Goal: Task Accomplishment & Management: Use online tool/utility

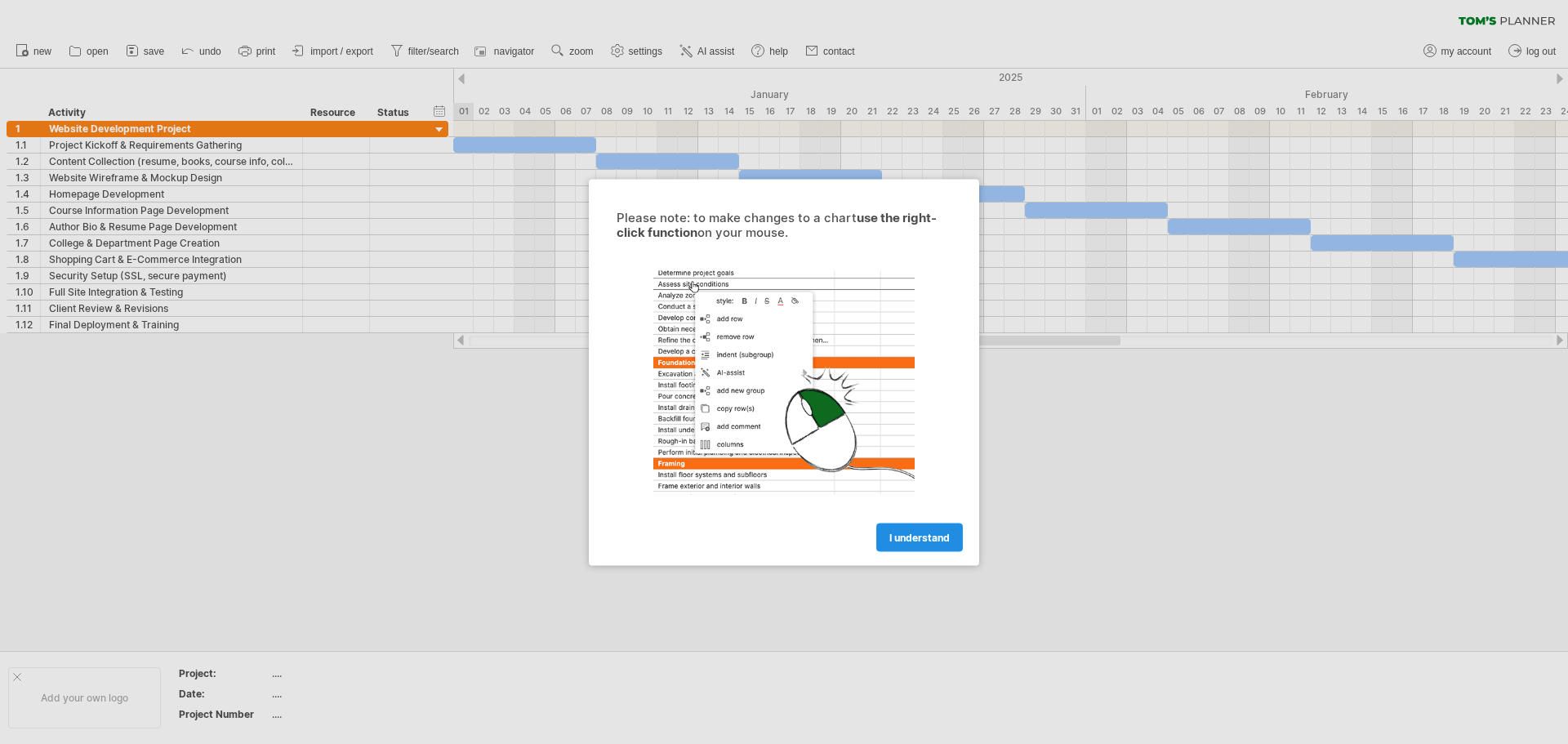
click at [921, 545] on link "I understand" at bounding box center [919, 537] width 87 height 29
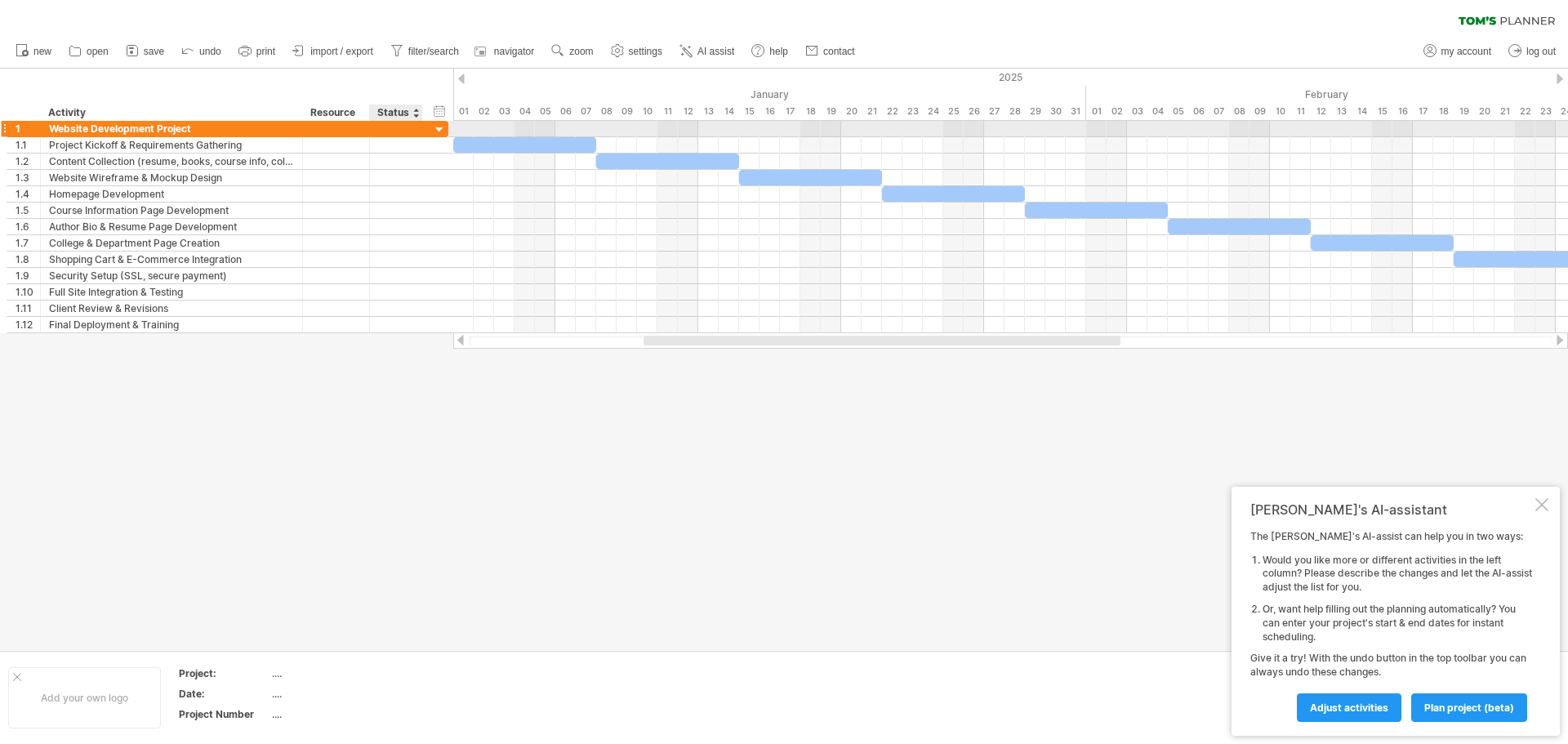
click at [445, 127] on div at bounding box center [439, 130] width 15 height 15
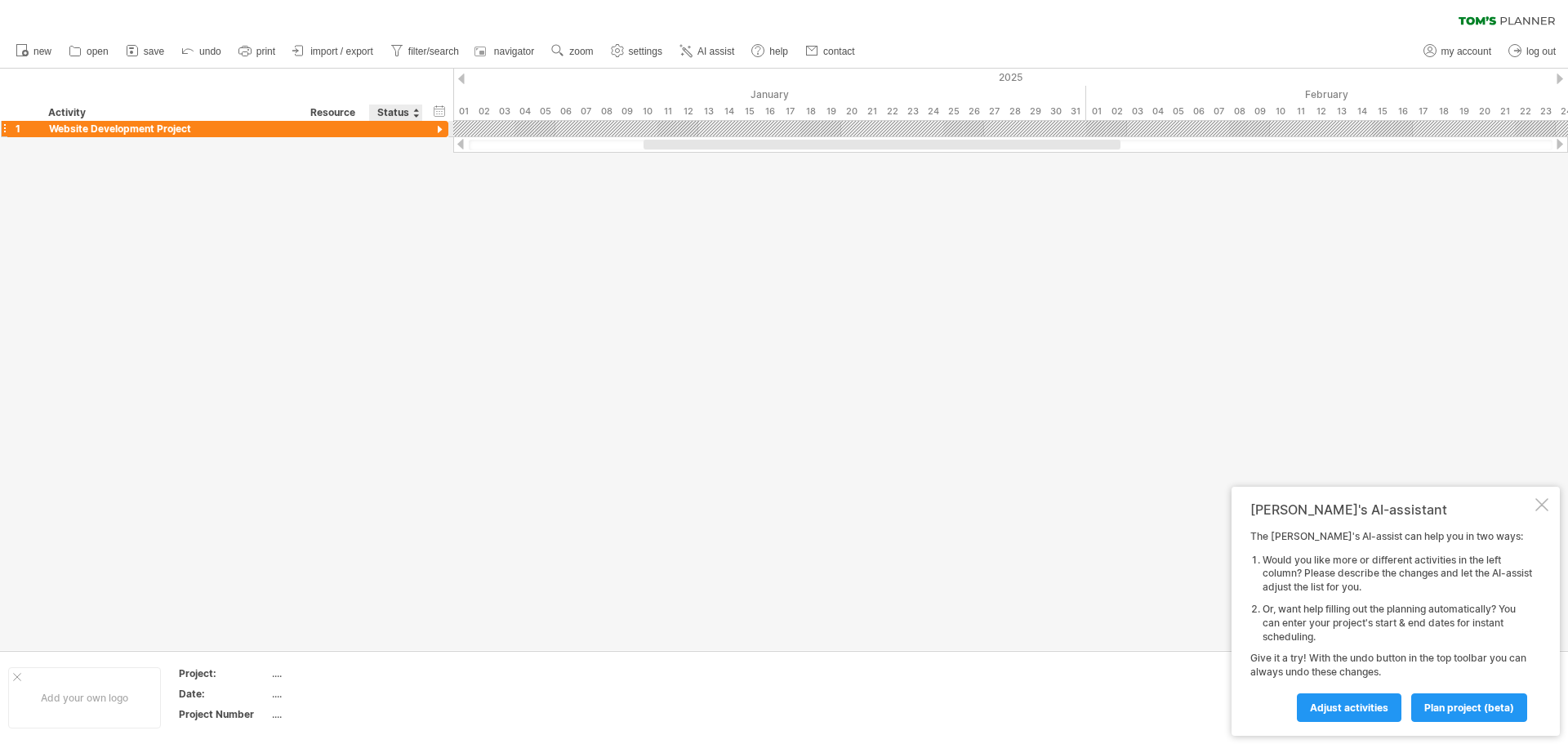
click at [445, 127] on div at bounding box center [439, 130] width 15 height 15
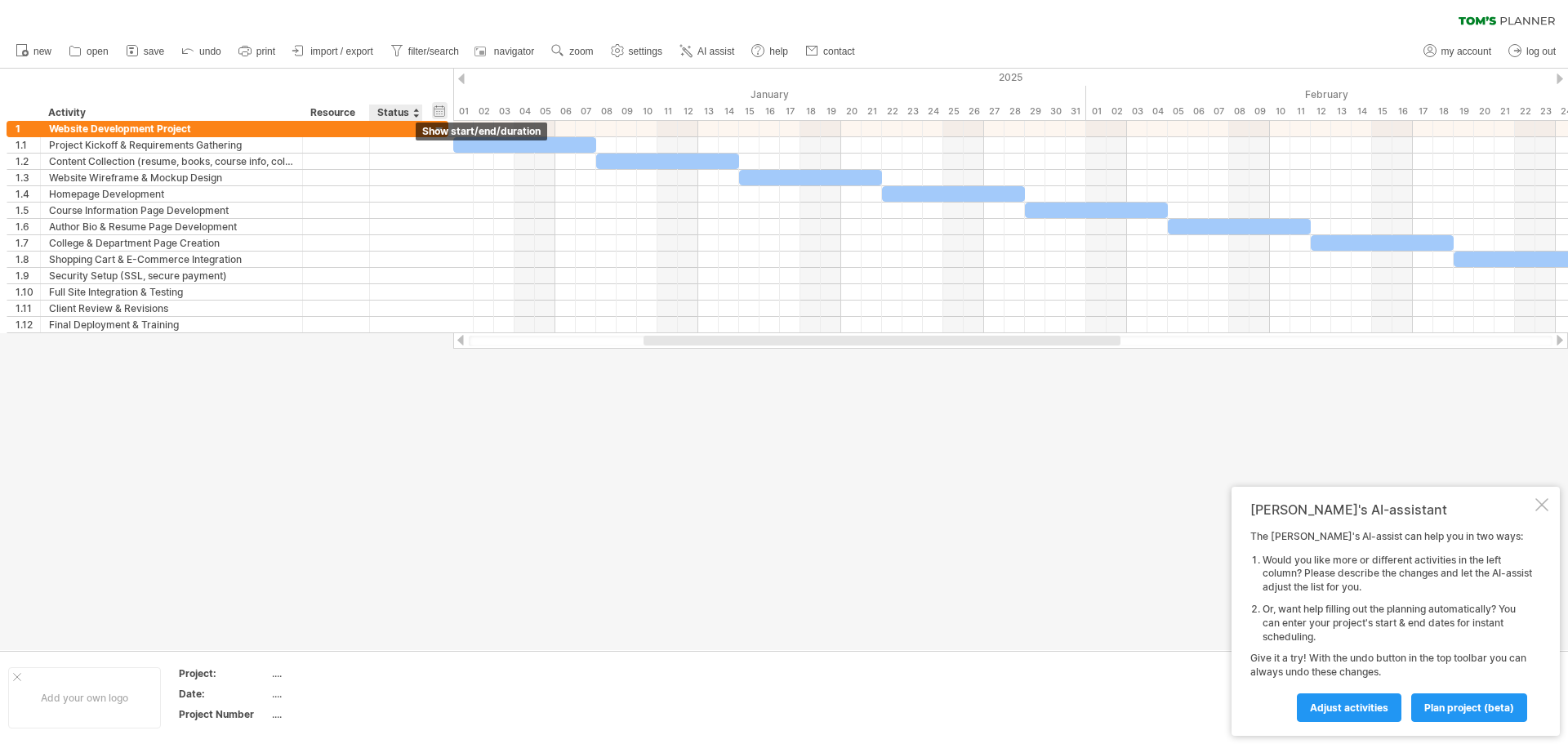
click at [441, 112] on div "hide start/end/duration show start/end/duration" at bounding box center [439, 111] width 15 height 17
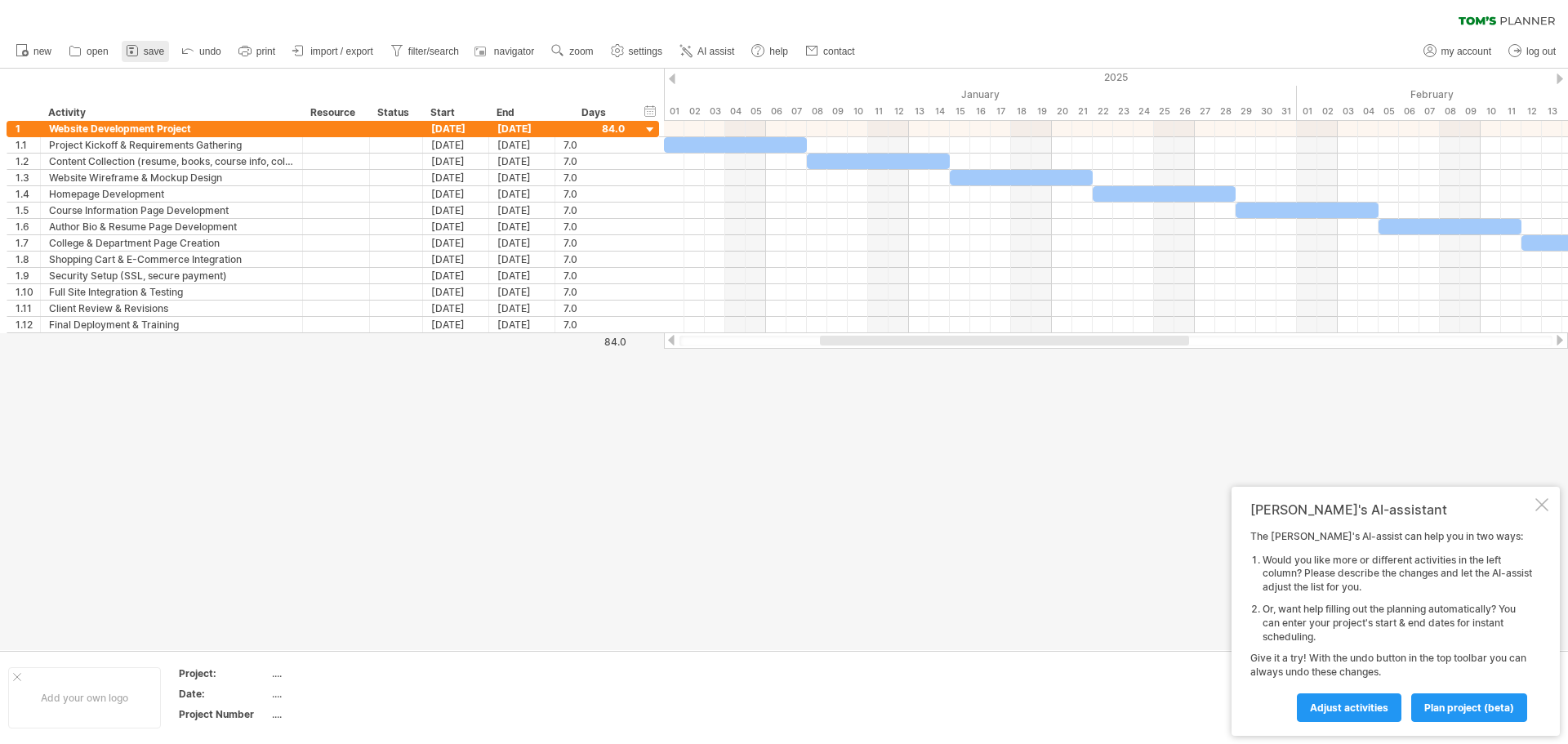
click at [143, 56] on link "save" at bounding box center [145, 51] width 47 height 21
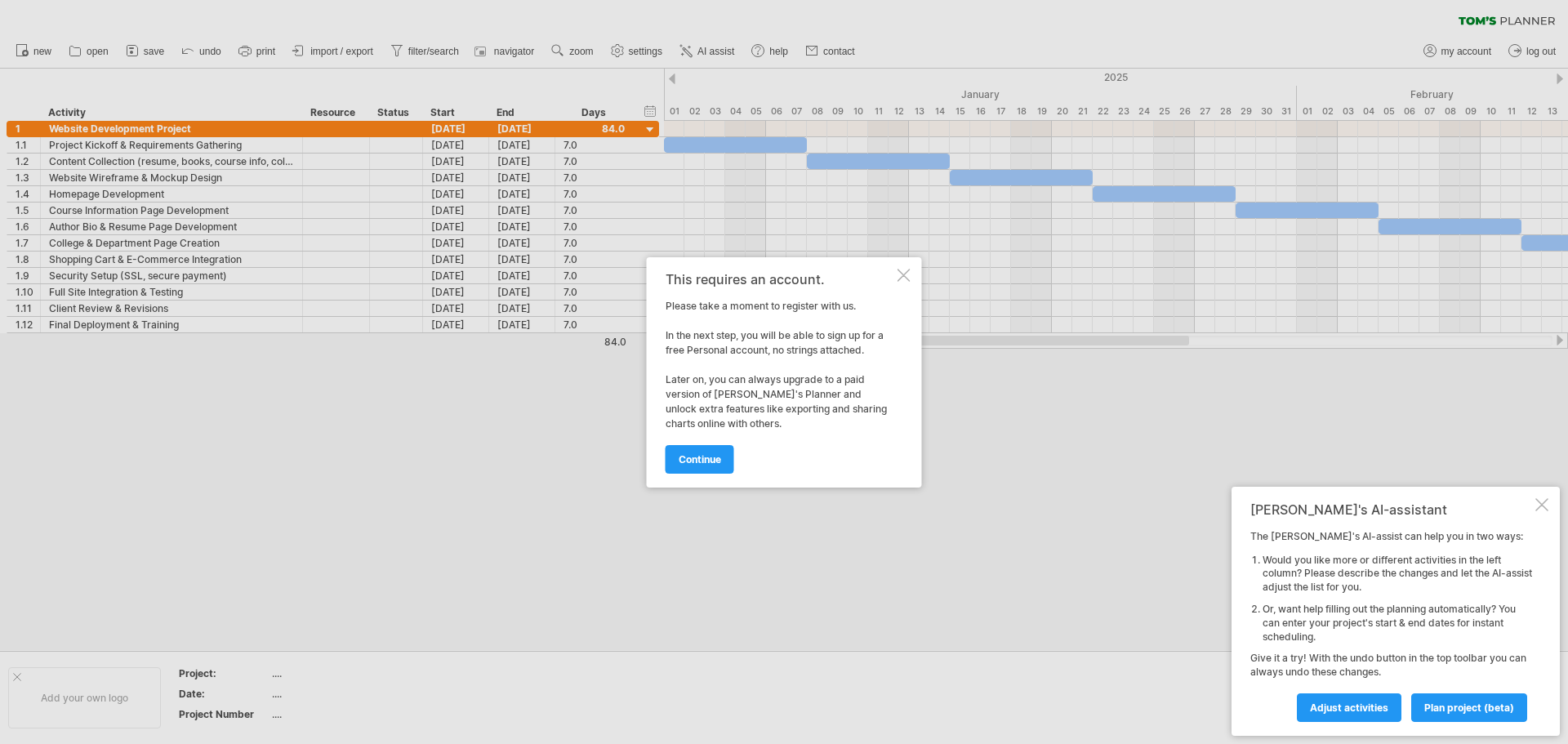
click at [710, 458] on span "continue" at bounding box center [700, 459] width 42 height 13
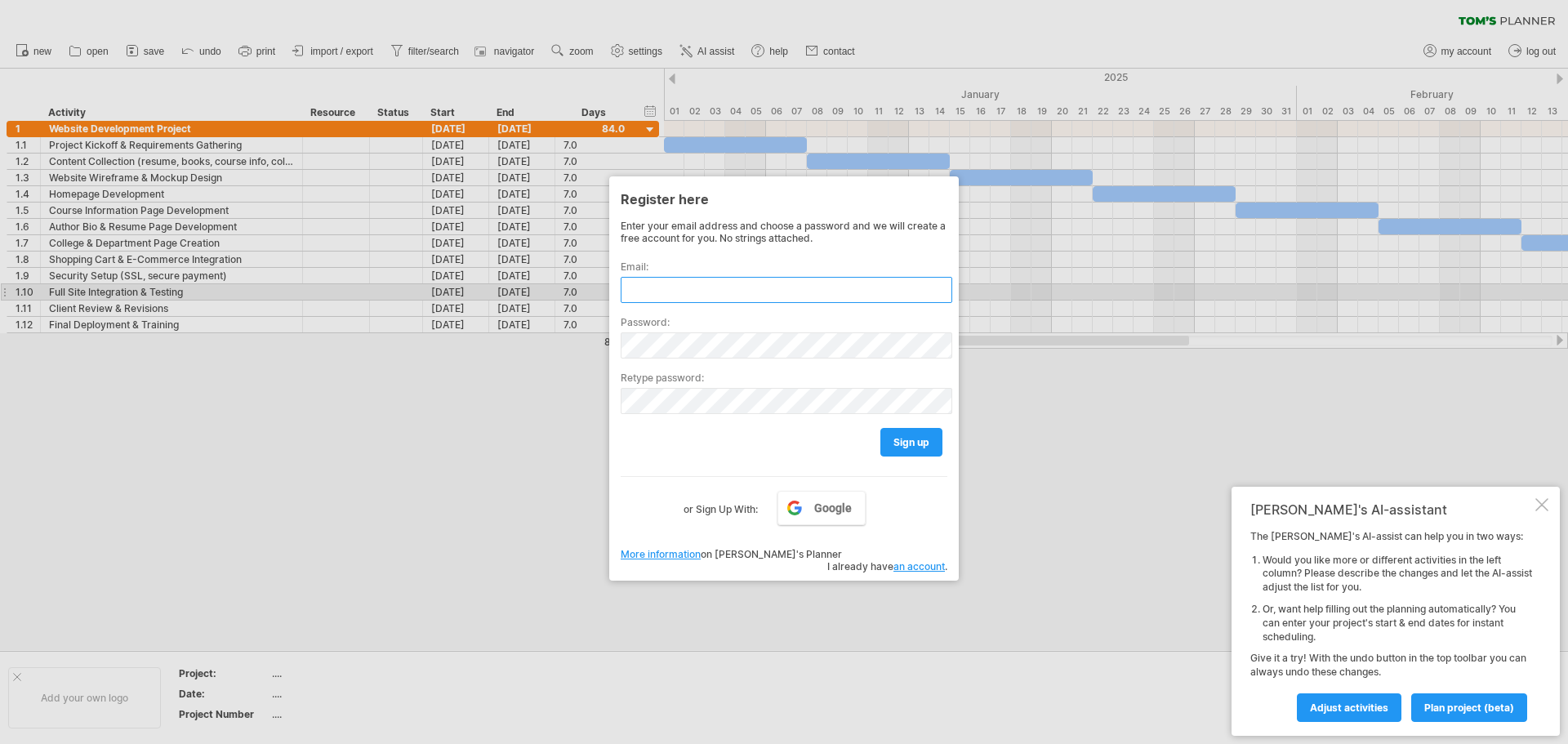
click at [747, 294] on input "text" at bounding box center [786, 289] width 331 height 26
type input "**********"
click at [912, 431] on link "sign up" at bounding box center [912, 442] width 62 height 29
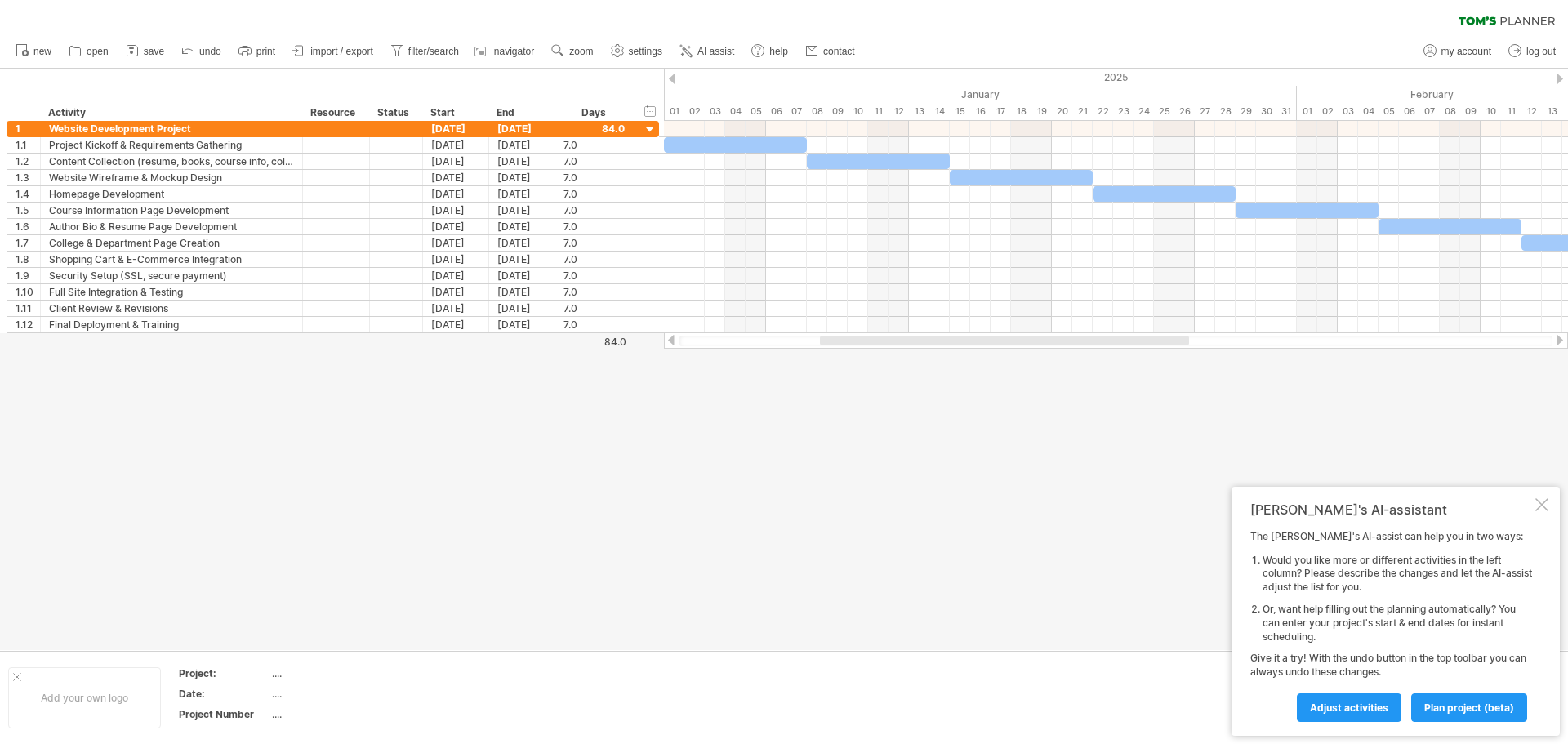
click at [1537, 501] on div at bounding box center [1541, 504] width 13 height 13
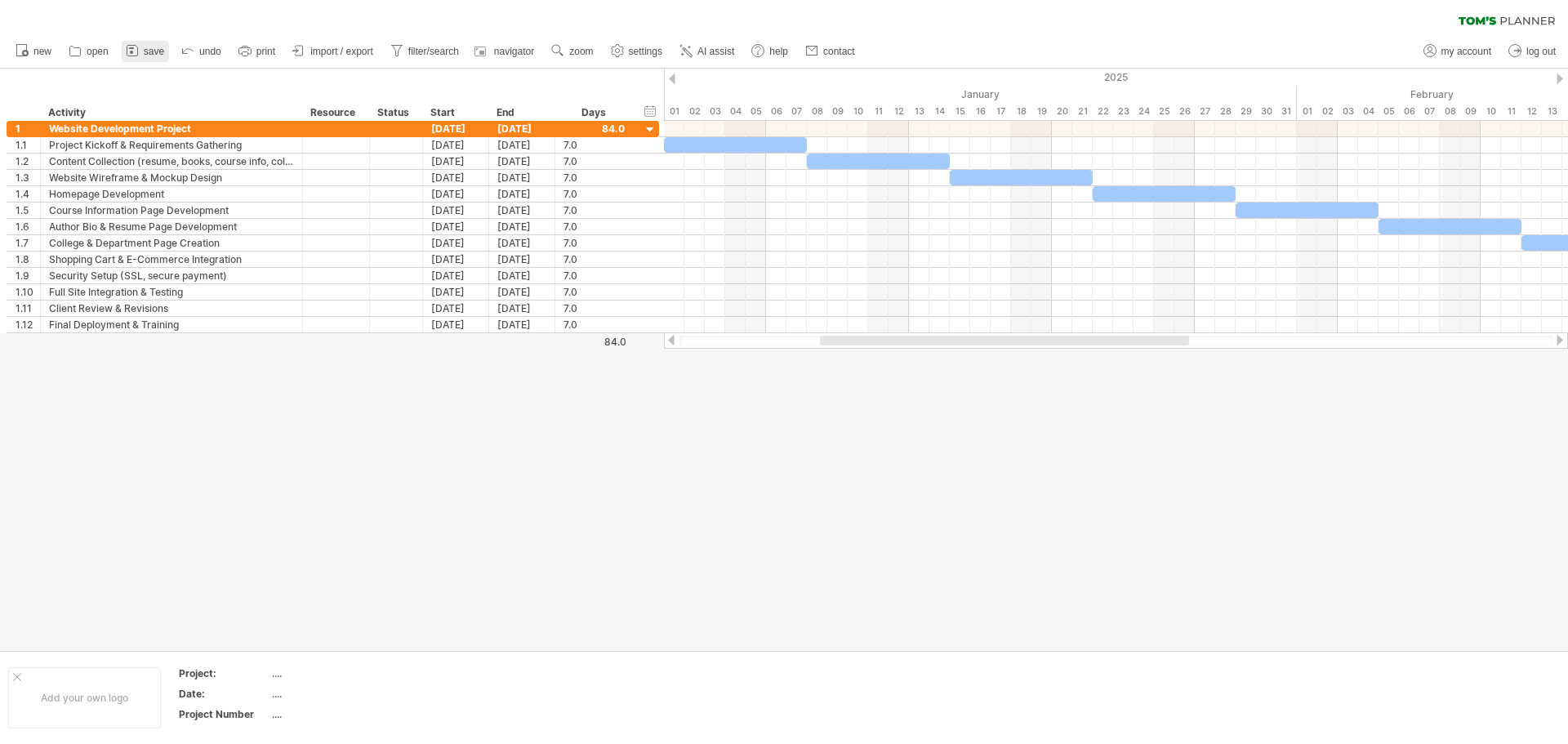
click at [131, 48] on rect at bounding box center [132, 48] width 5 height 2
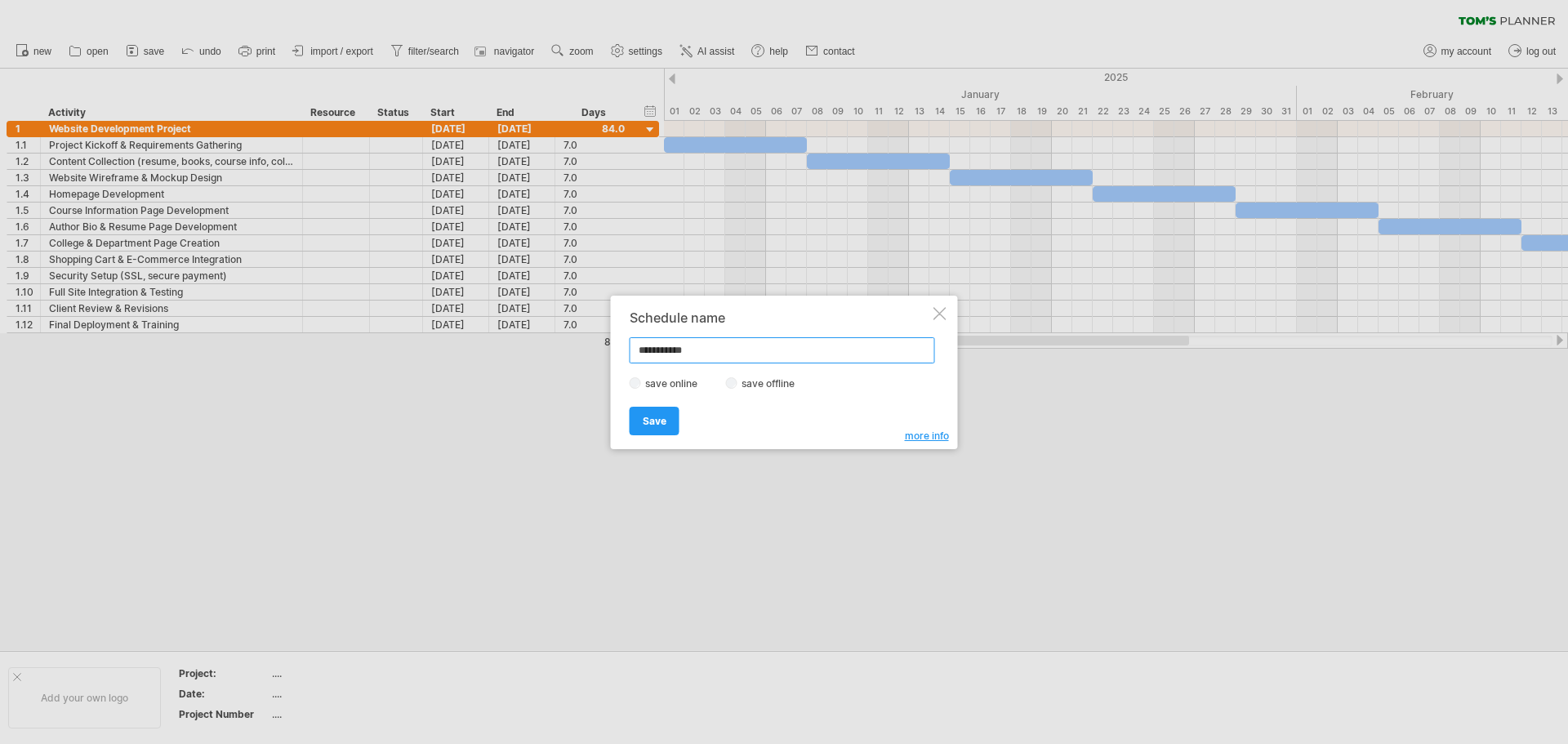
click at [719, 351] on input "**********" at bounding box center [783, 350] width 305 height 26
type input "*"
click at [776, 348] on input "text" at bounding box center [783, 350] width 305 height 26
type input "**********"
click at [666, 423] on link "Save" at bounding box center [655, 421] width 50 height 29
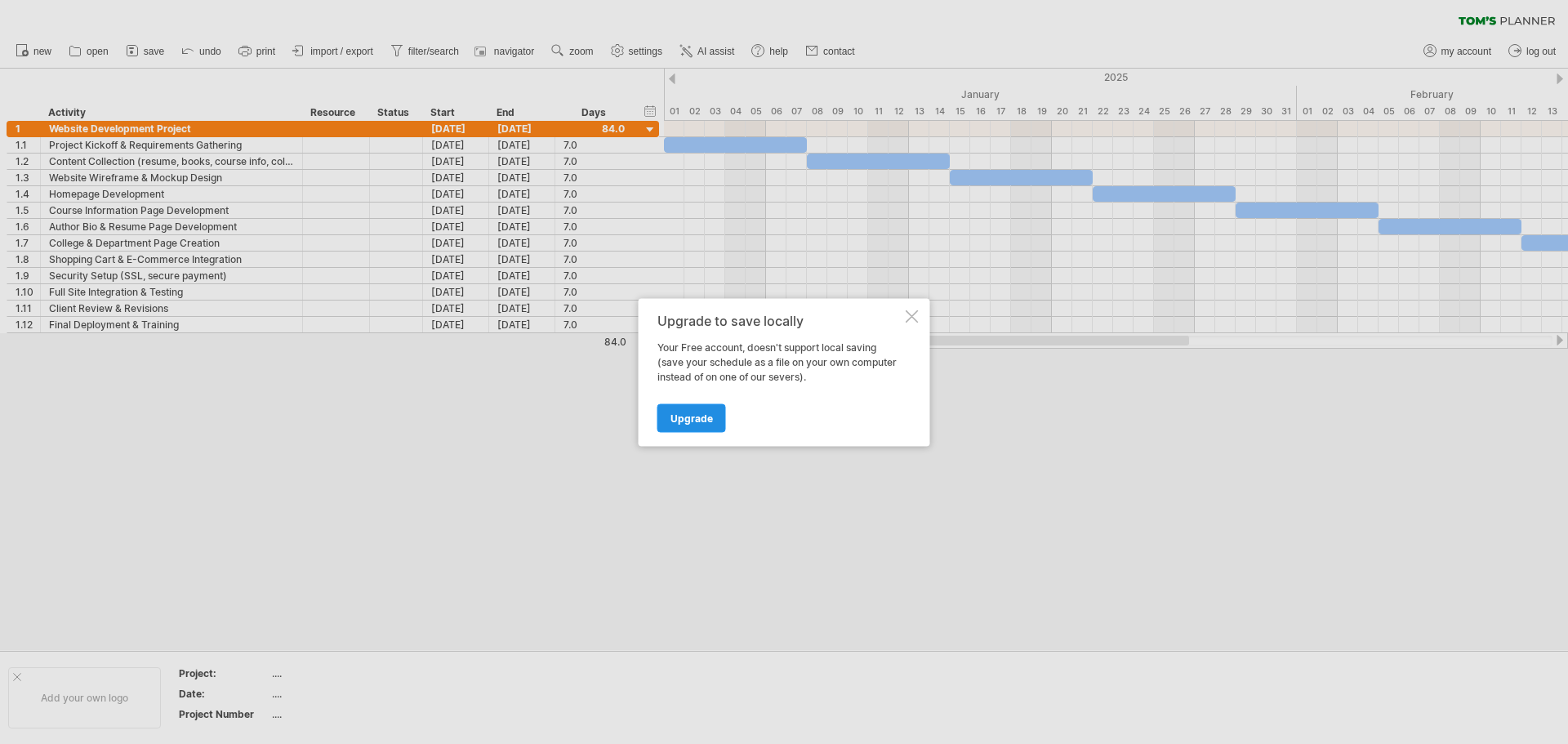
click at [705, 418] on span "Upgrade" at bounding box center [692, 418] width 42 height 13
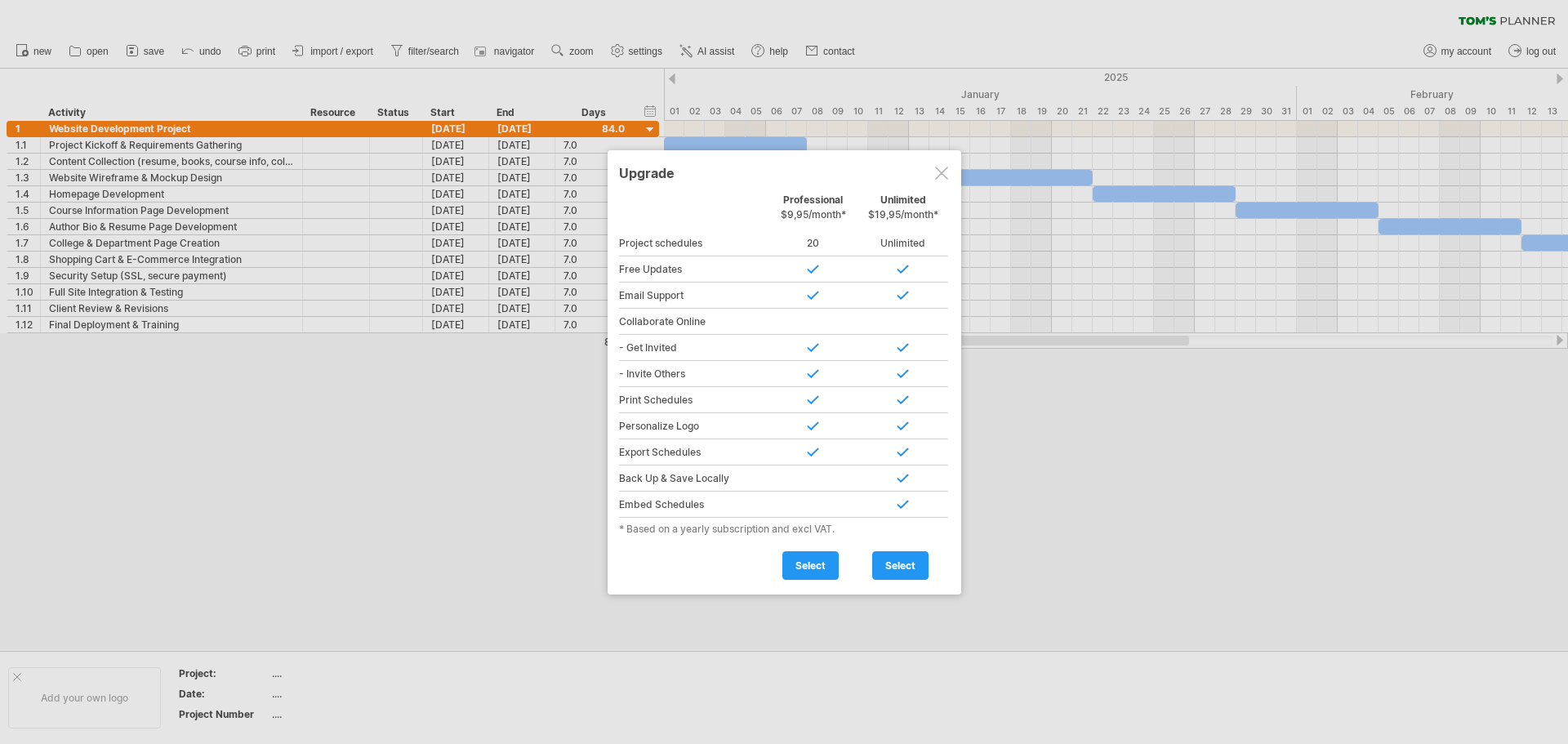
click at [934, 174] on div "Upgrade" at bounding box center [784, 172] width 331 height 30
click at [948, 171] on div "Upgrade" at bounding box center [784, 172] width 331 height 30
click at [941, 173] on div at bounding box center [941, 173] width 13 height 13
